Goal: Find specific page/section: Find specific page/section

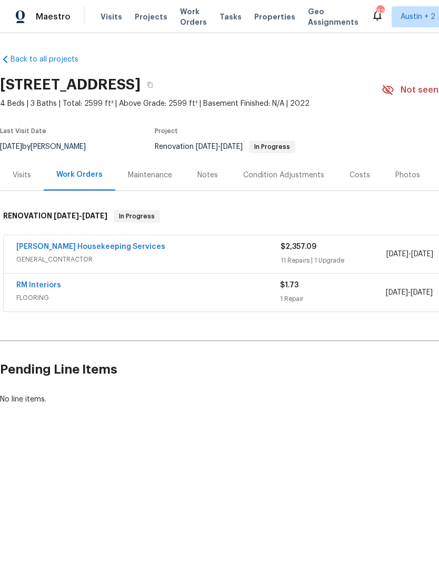
click at [261, 22] on span "Properties" at bounding box center [274, 17] width 41 height 11
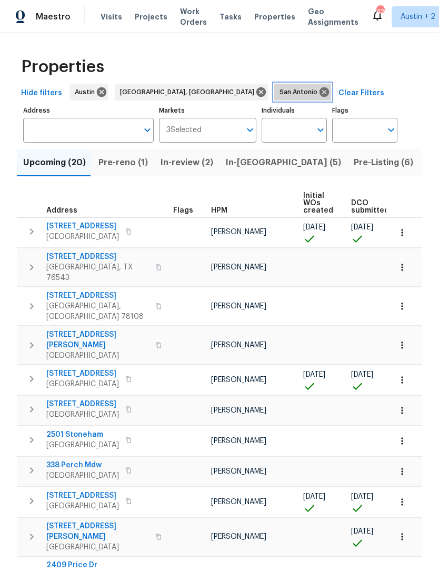
click at [320, 96] on icon at bounding box center [324, 91] width 9 height 9
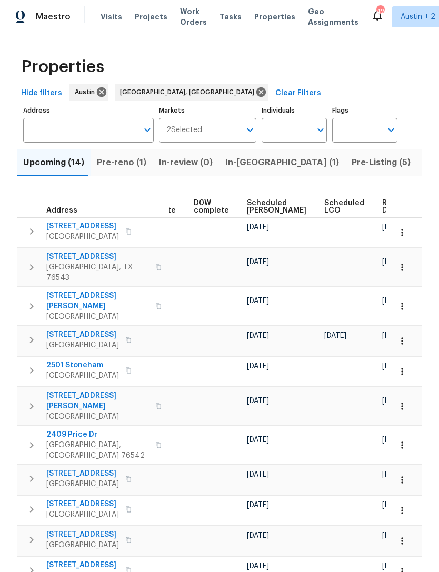
scroll to position [0, 265]
click at [252, 206] on span "Scheduled [PERSON_NAME]" at bounding box center [277, 207] width 59 height 15
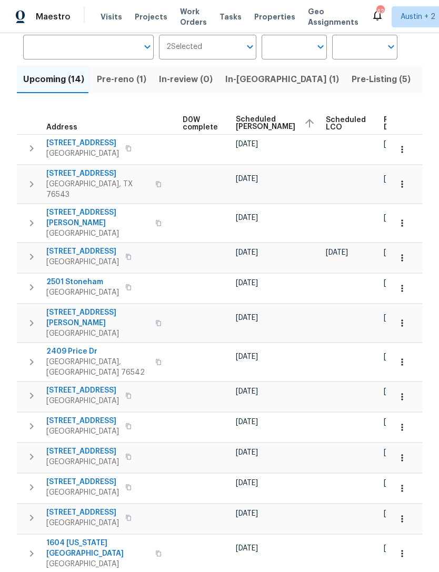
scroll to position [82, 0]
